Goal: Information Seeking & Learning: Learn about a topic

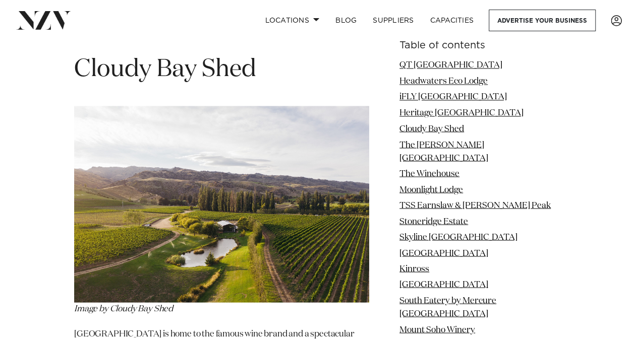
scroll to position [2740, 0]
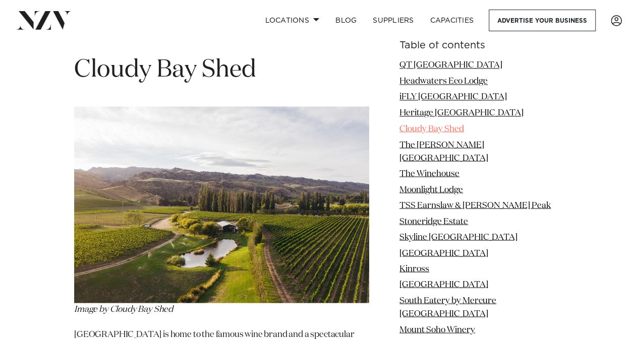
click at [412, 128] on link "Cloudy Bay Shed" at bounding box center [431, 129] width 65 height 9
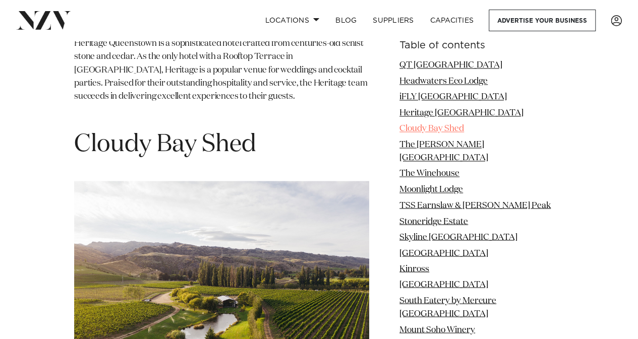
scroll to position [2662, 0]
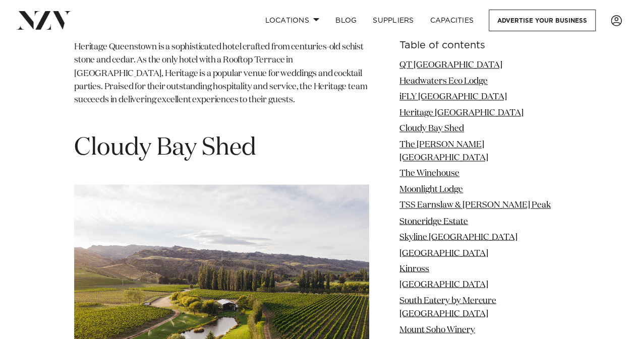
click at [202, 133] on h1 "Cloudy Bay Shed" at bounding box center [221, 149] width 295 height 32
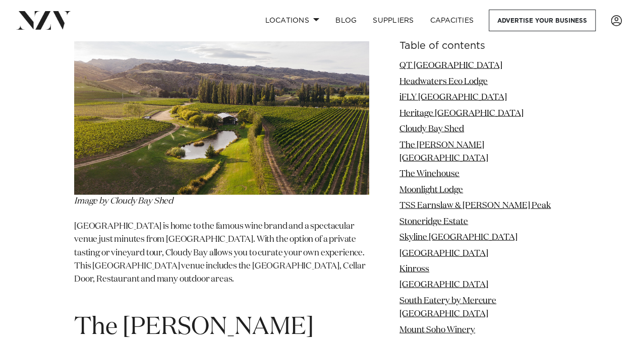
scroll to position [2848, 0]
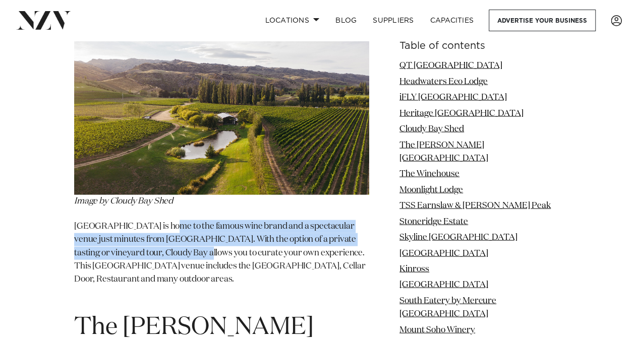
drag, startPoint x: 179, startPoint y: 155, endPoint x: 166, endPoint y: 115, distance: 41.8
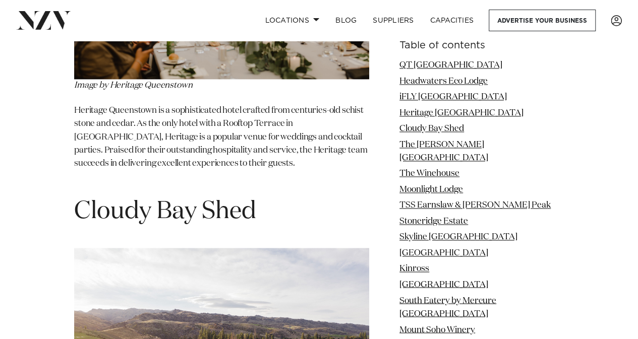
scroll to position [2597, 0]
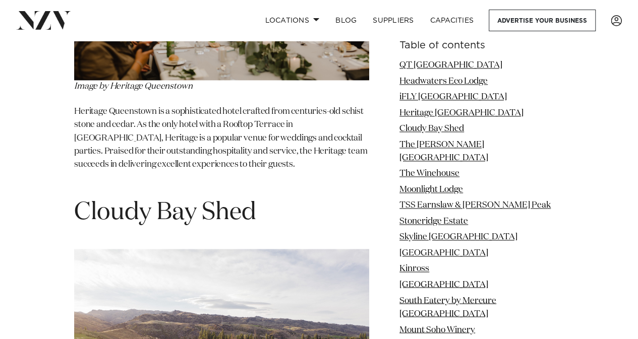
click at [141, 197] on h1 "Cloudy Bay Shed" at bounding box center [221, 213] width 295 height 32
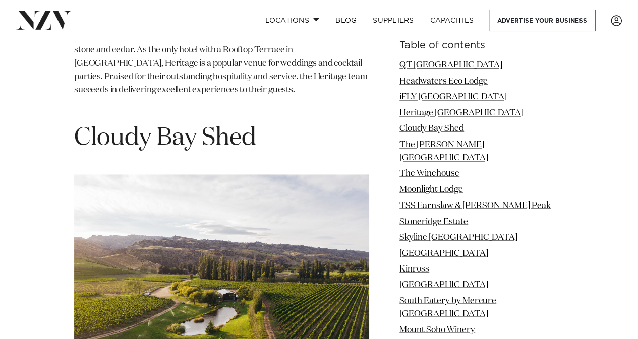
scroll to position [2673, 0]
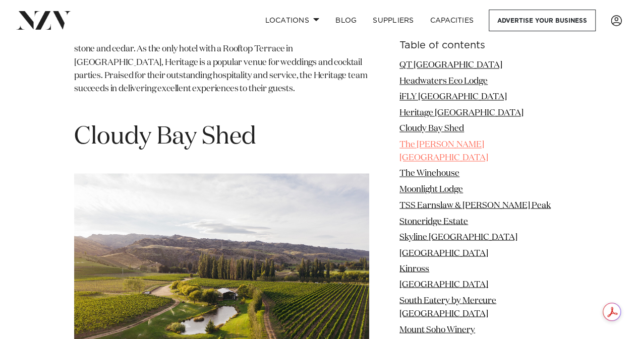
click at [436, 141] on link "The [PERSON_NAME][GEOGRAPHIC_DATA]" at bounding box center [443, 152] width 89 height 22
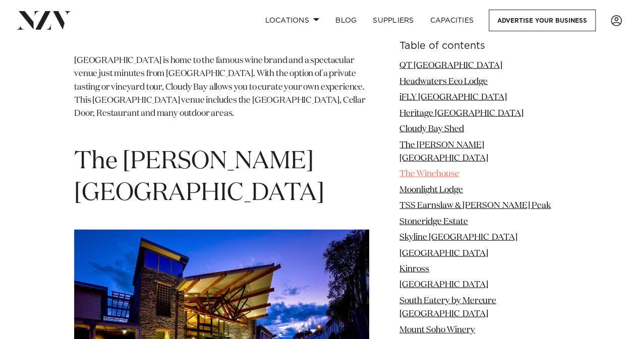
scroll to position [3027, 0]
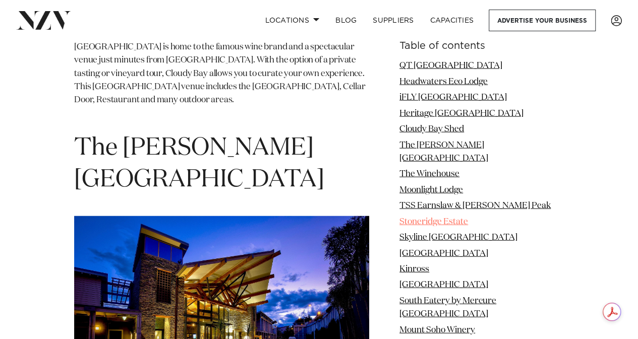
click at [442, 217] on link "Stoneridge Estate" at bounding box center [433, 221] width 69 height 9
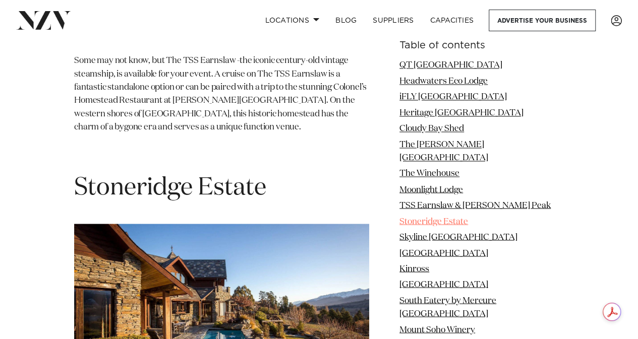
scroll to position [4599, 0]
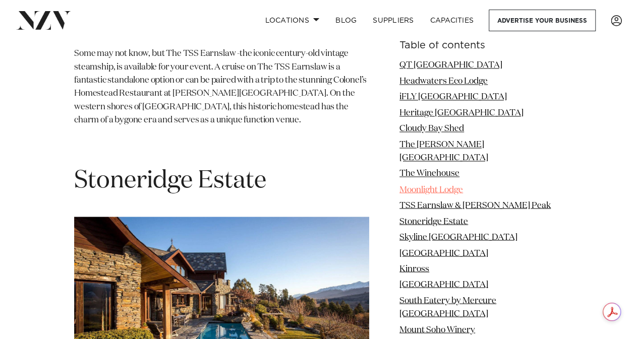
click at [446, 186] on link "Moonlight Lodge" at bounding box center [431, 190] width 64 height 9
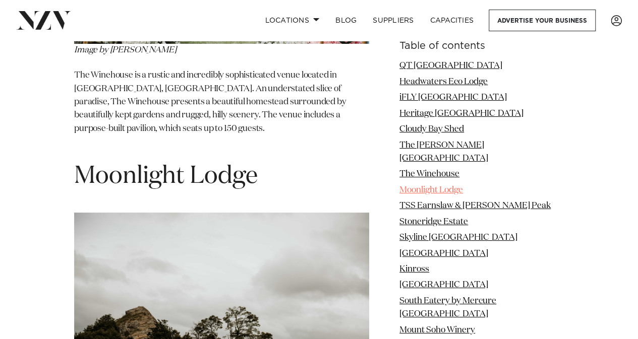
scroll to position [3784, 0]
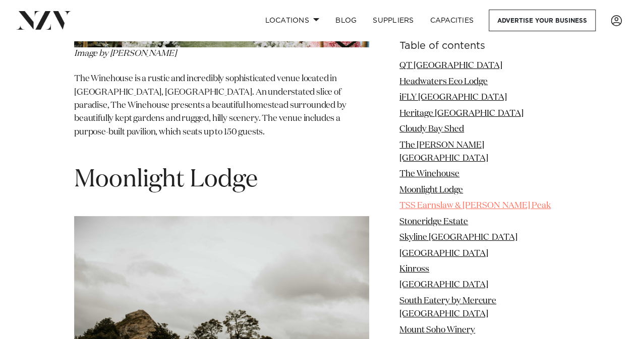
click at [448, 202] on link "TSS Earnslaw & [PERSON_NAME] Peak" at bounding box center [474, 206] width 151 height 9
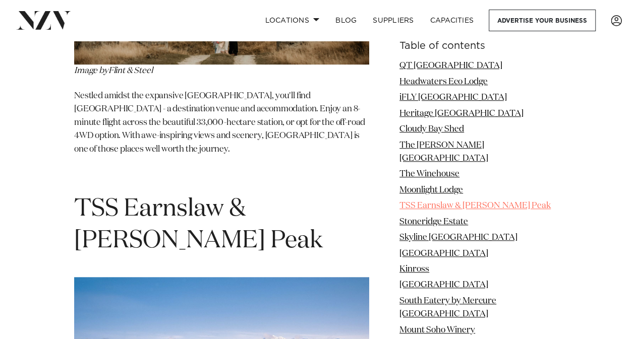
scroll to position [4162, 0]
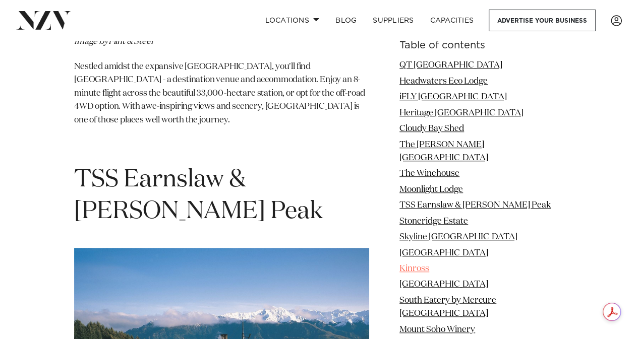
click at [421, 265] on link "Kinross" at bounding box center [414, 269] width 30 height 9
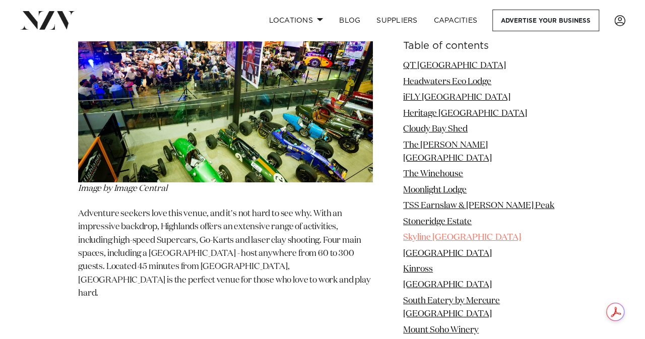
scroll to position [5723, 0]
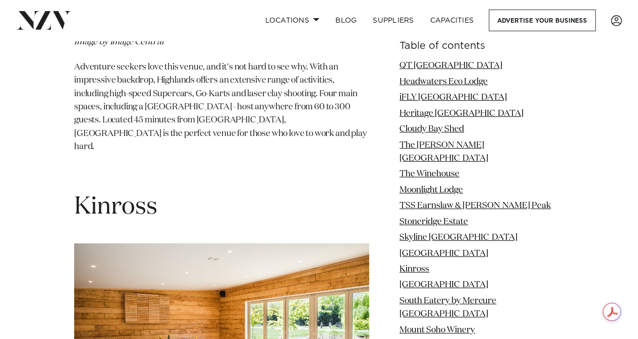
click at [308, 257] on img at bounding box center [221, 342] width 295 height 197
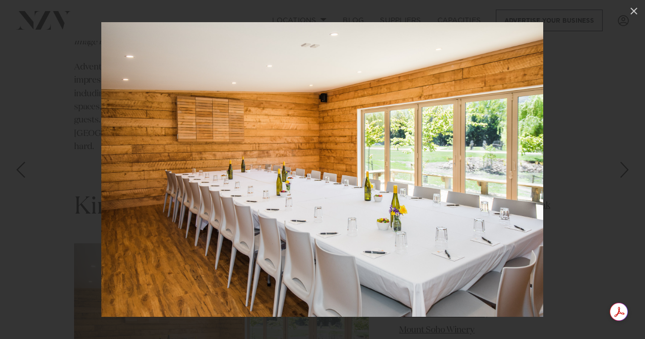
click at [308, 257] on div at bounding box center [322, 169] width 645 height 339
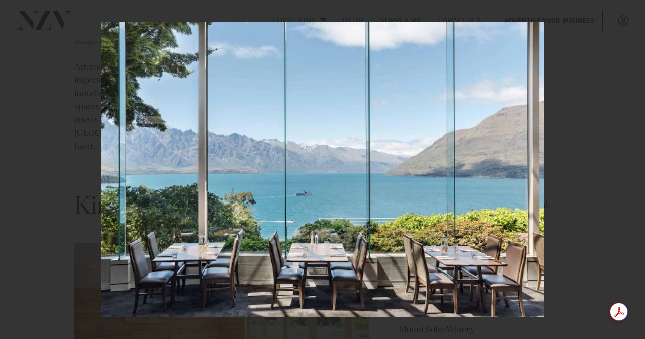
click at [624, 120] on div at bounding box center [322, 169] width 645 height 339
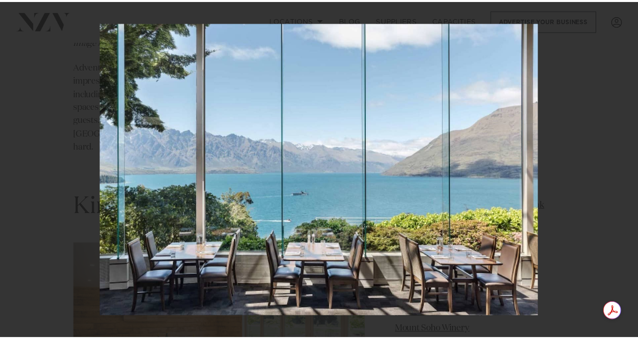
scroll to position [5725, 0]
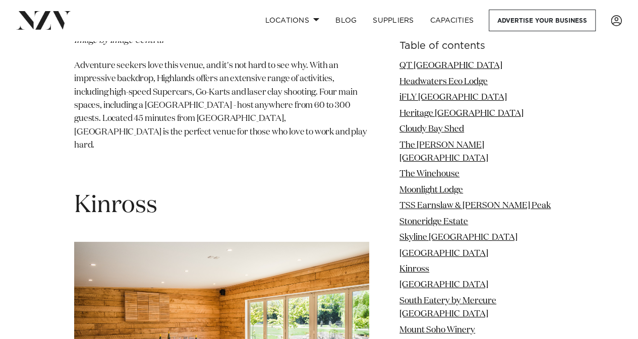
click at [289, 252] on img at bounding box center [221, 340] width 295 height 197
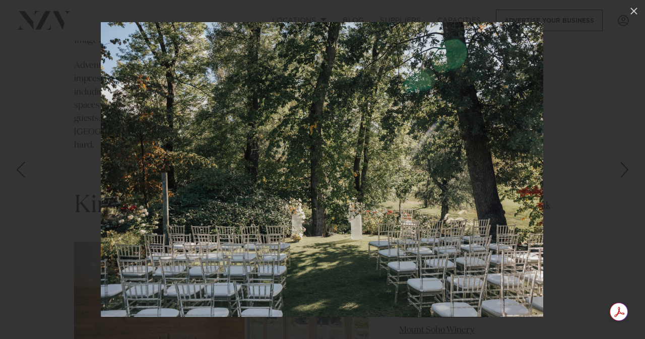
click at [419, 116] on img at bounding box center [322, 169] width 443 height 295
click at [634, 9] on div at bounding box center [322, 169] width 645 height 339
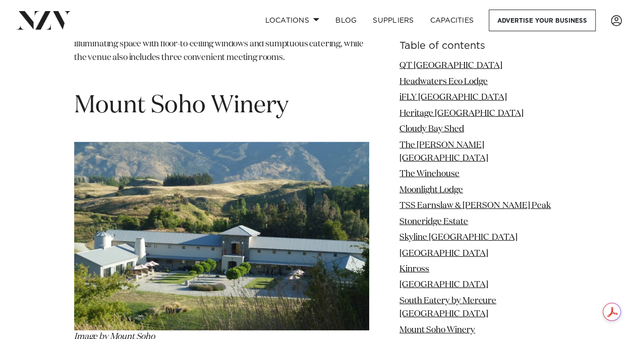
scroll to position [6900, 0]
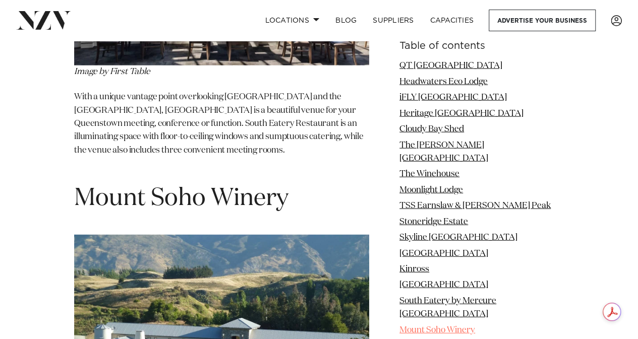
click at [457, 326] on link "Mount Soho Winery" at bounding box center [437, 330] width 76 height 9
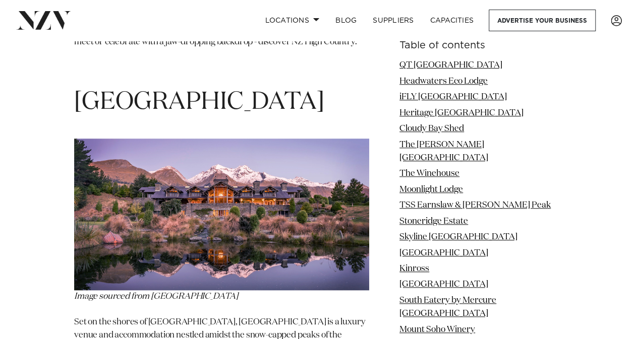
scroll to position [9962, 0]
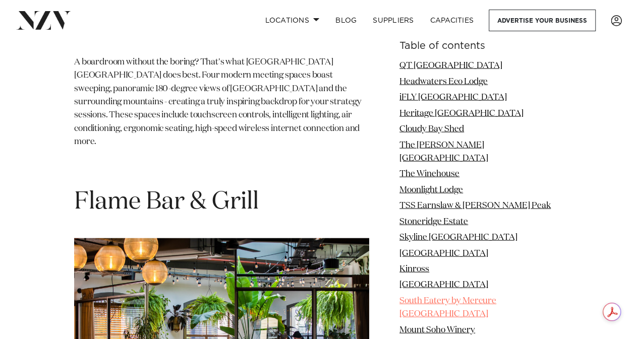
scroll to position [10600, 0]
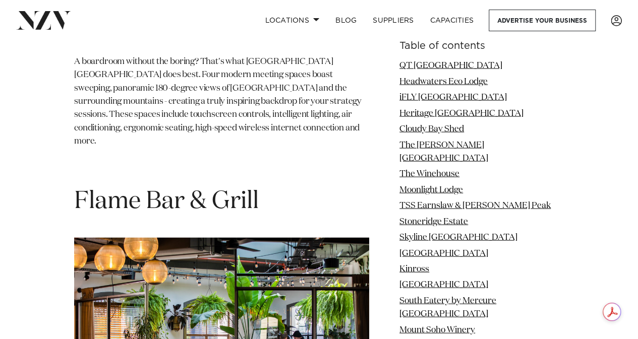
click at [438, 231] on li "Skyline [GEOGRAPHIC_DATA]" at bounding box center [481, 237] width 164 height 13
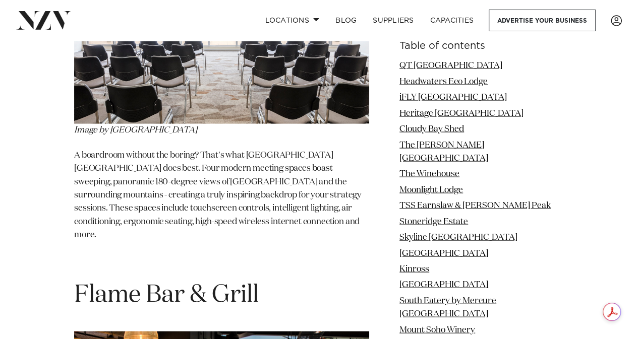
scroll to position [10550, 0]
